Goal: Navigation & Orientation: Find specific page/section

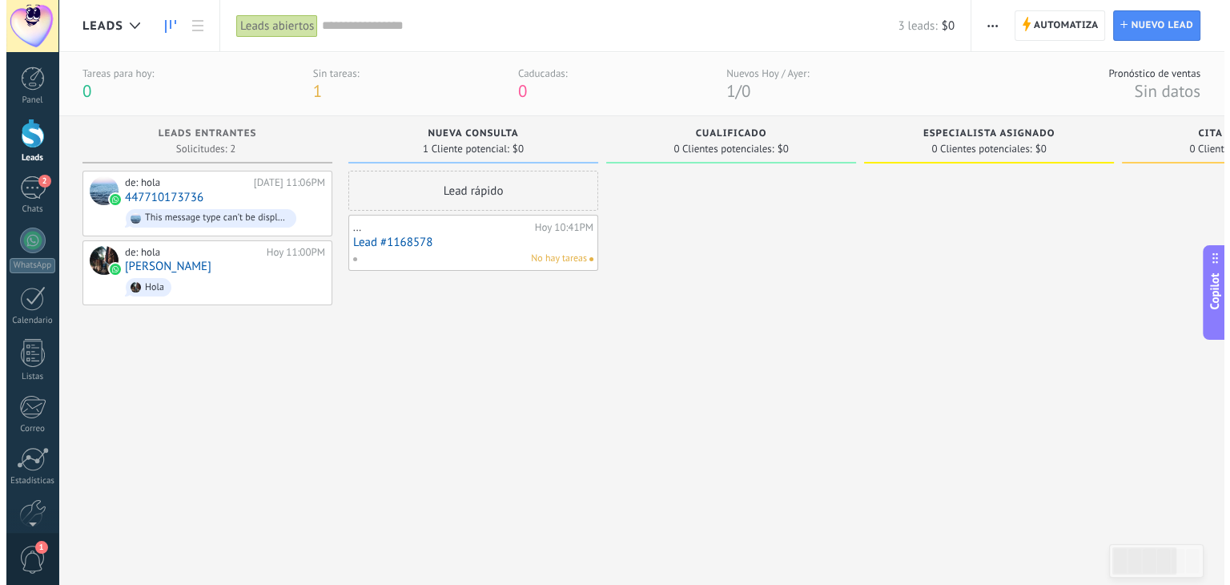
scroll to position [15, 0]
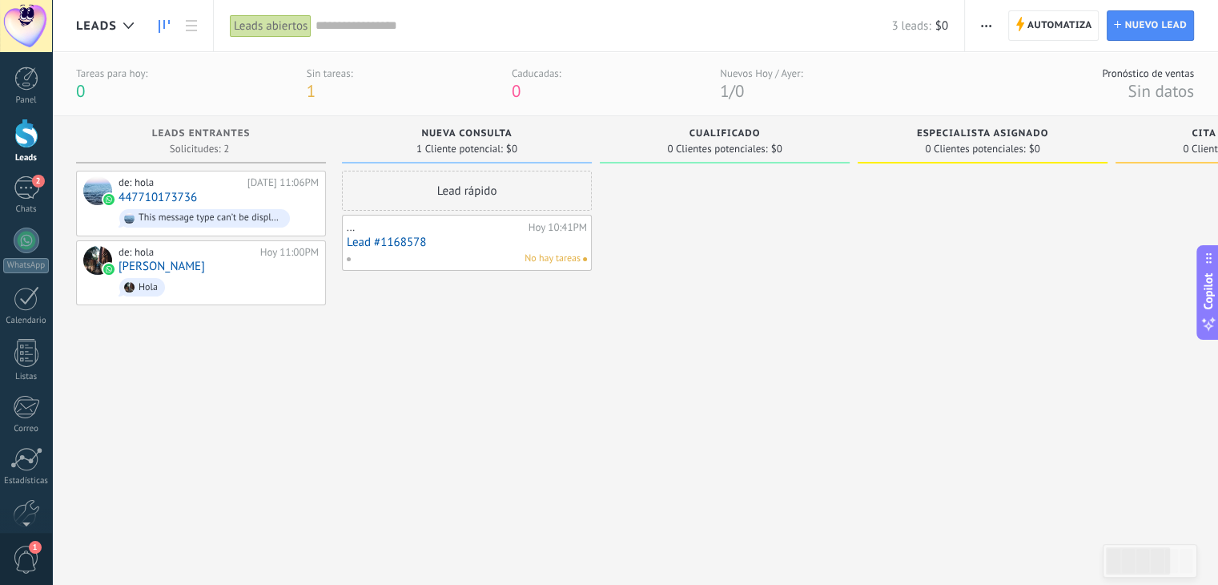
click at [781, 479] on div at bounding box center [725, 359] width 250 height 376
click at [26, 190] on div "2" at bounding box center [27, 187] width 26 height 23
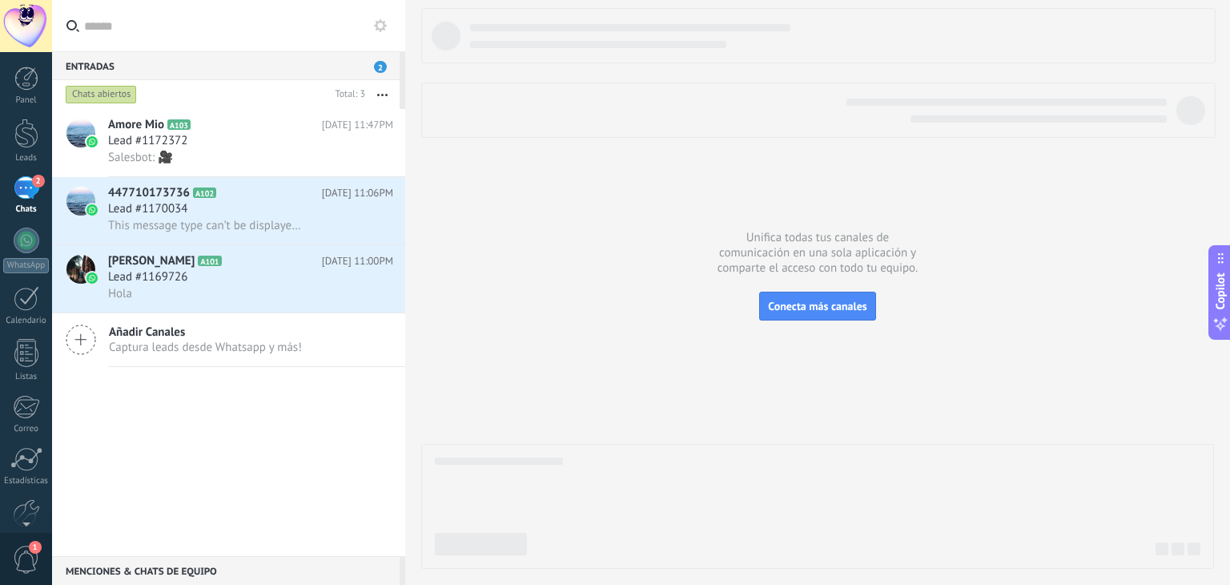
click at [271, 452] on div "Amore Mio A103 [DATE] 11:47PM Lead #1172372 Salesbot: 🎥 447710173736 A102 [DATE…" at bounding box center [228, 332] width 353 height 447
click at [660, 393] on div at bounding box center [817, 288] width 793 height 561
